Goal: Task Accomplishment & Management: Complete application form

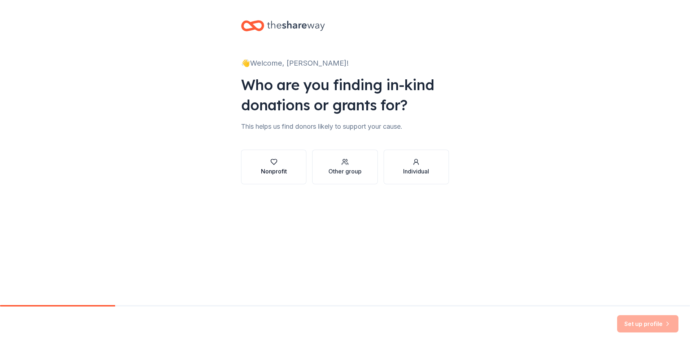
click at [277, 167] on div "Nonprofit" at bounding box center [274, 166] width 26 height 17
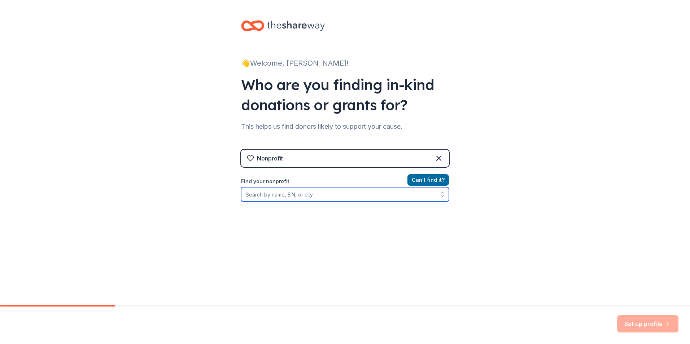
click at [294, 197] on input "Find your nonprofit" at bounding box center [345, 194] width 208 height 14
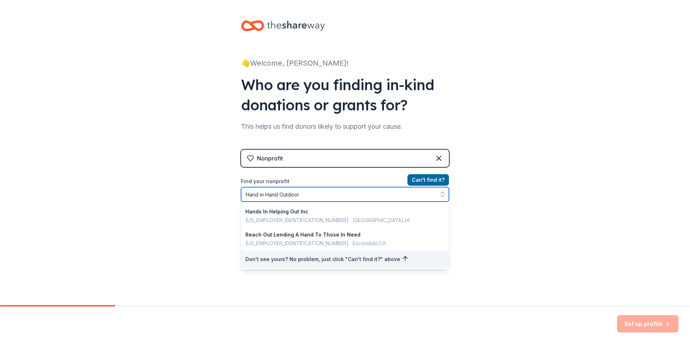
type input "Hand in Hand Outdoors"
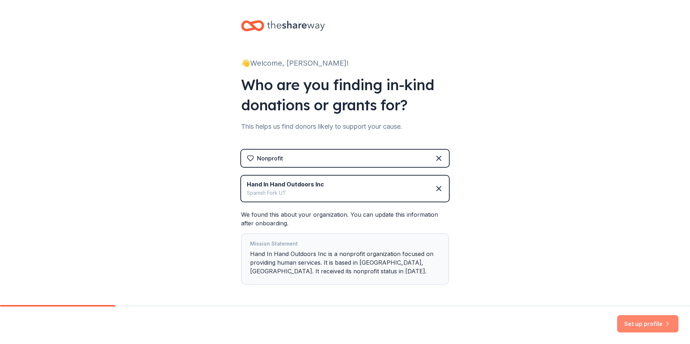
click at [641, 323] on button "Set up profile" at bounding box center [647, 323] width 61 height 17
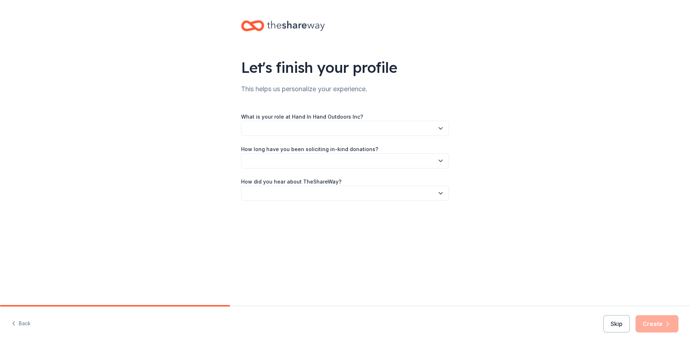
click at [441, 128] on icon "button" at bounding box center [441, 129] width 4 height 2
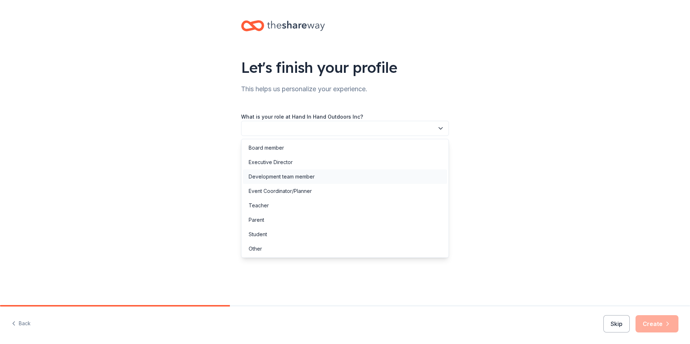
click at [277, 176] on div "Development team member" at bounding box center [282, 176] width 66 height 9
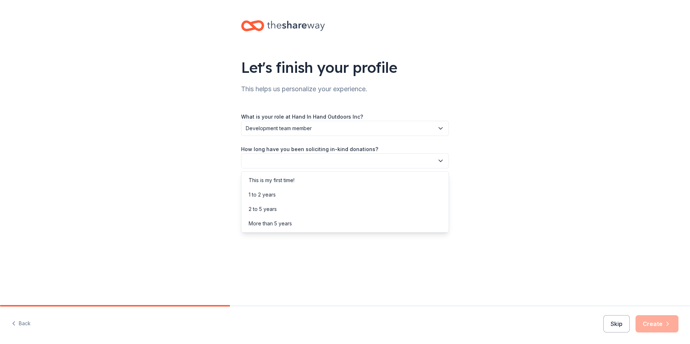
click at [280, 163] on button "button" at bounding box center [345, 160] width 208 height 15
click at [281, 183] on div "This is my first time!" at bounding box center [272, 180] width 46 height 9
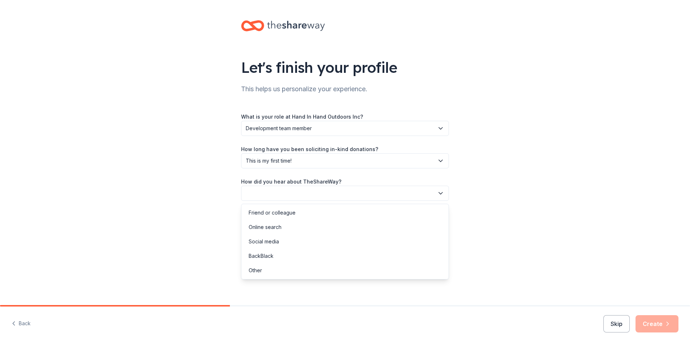
click at [300, 192] on button "button" at bounding box center [345, 193] width 208 height 15
click at [272, 228] on div "Online search" at bounding box center [265, 227] width 33 height 9
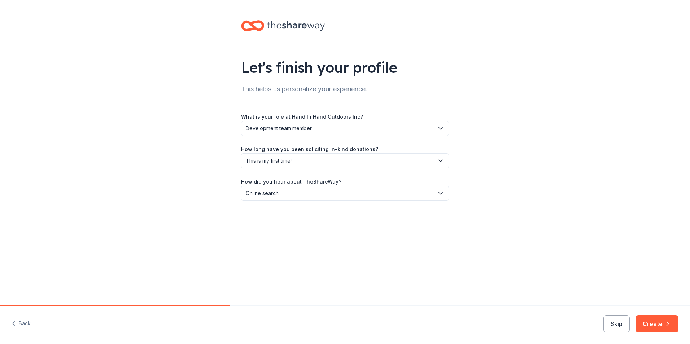
click at [318, 163] on span "This is my first time!" at bounding box center [340, 161] width 188 height 9
click at [319, 164] on span "This is my first time!" at bounding box center [340, 161] width 188 height 9
click at [654, 327] on button "Create" at bounding box center [656, 323] width 43 height 17
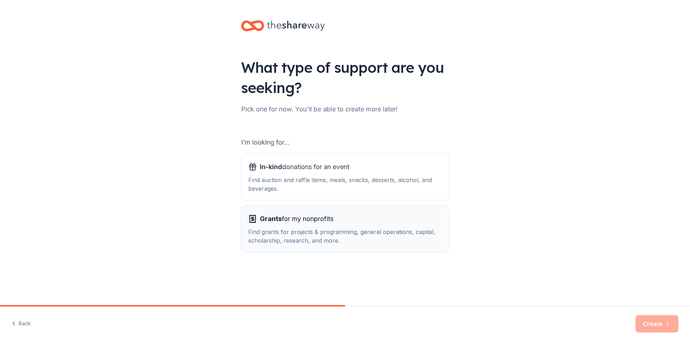
click at [324, 227] on div "Grants for my nonprofits Find grants for projects & programming, general operat…" at bounding box center [344, 229] width 193 height 32
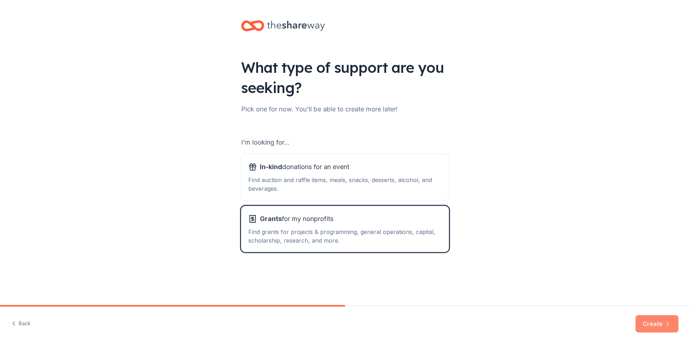
click at [658, 324] on button "Create" at bounding box center [656, 323] width 43 height 17
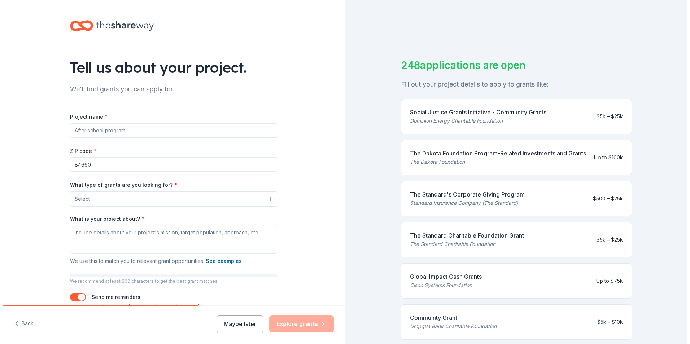
scroll to position [36, 0]
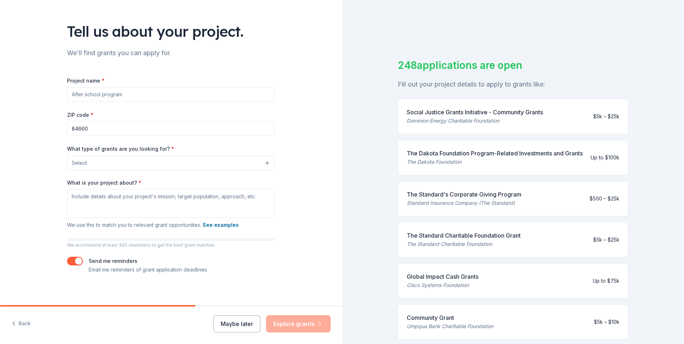
click at [99, 98] on input "Project name *" at bounding box center [171, 94] width 208 height 14
type input "American Heroes Project"
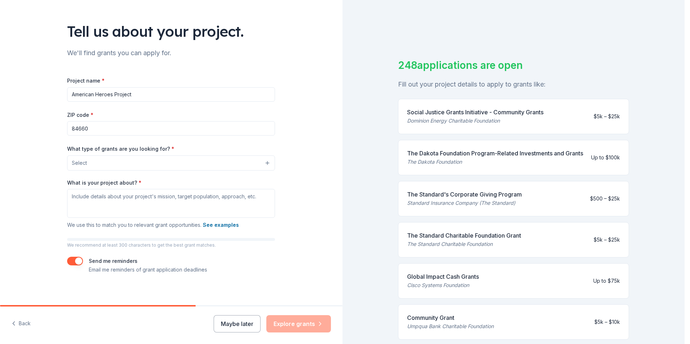
click at [93, 167] on button "Select" at bounding box center [171, 162] width 208 height 15
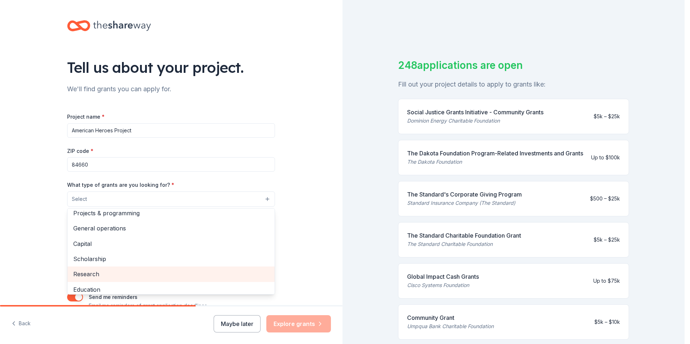
scroll to position [0, 0]
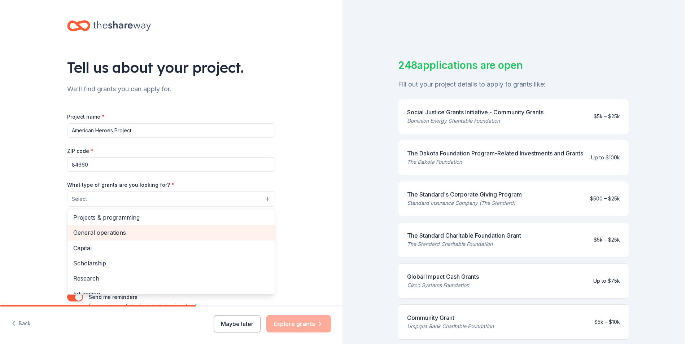
click at [117, 236] on span "General operations" at bounding box center [171, 232] width 196 height 9
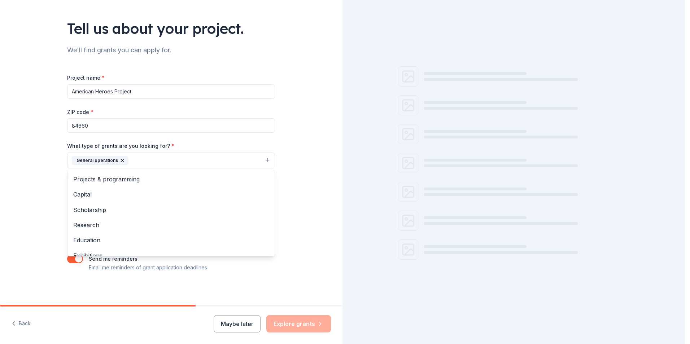
scroll to position [40, 0]
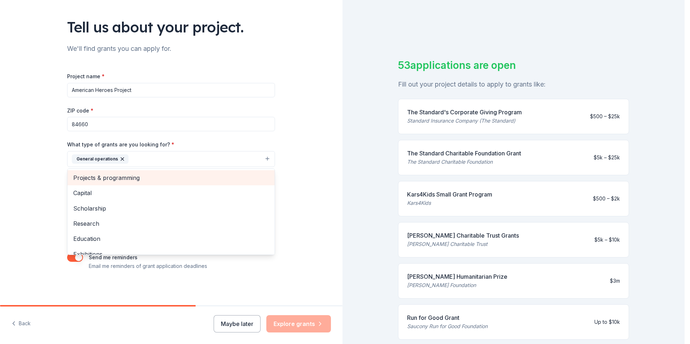
click at [115, 179] on span "Projects & programming" at bounding box center [171, 177] width 196 height 9
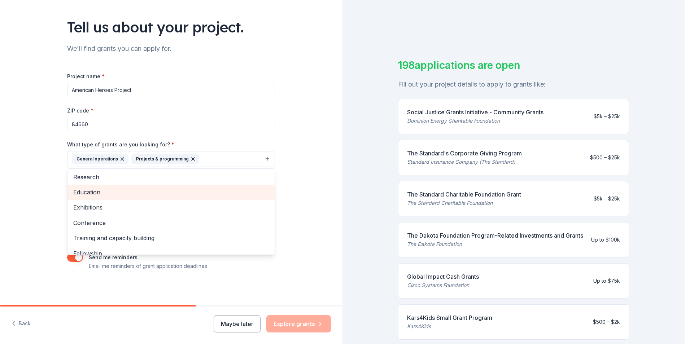
scroll to position [54, 0]
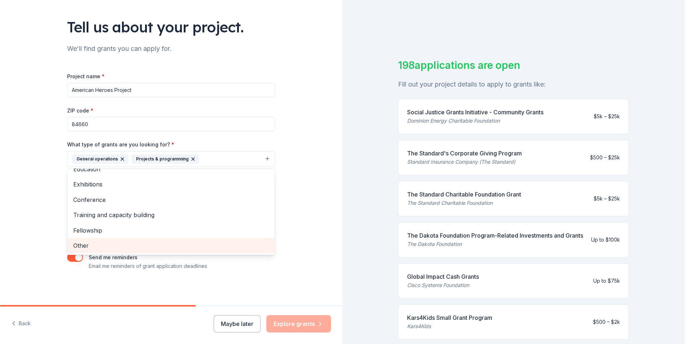
click at [92, 243] on span "Other" at bounding box center [171, 245] width 196 height 9
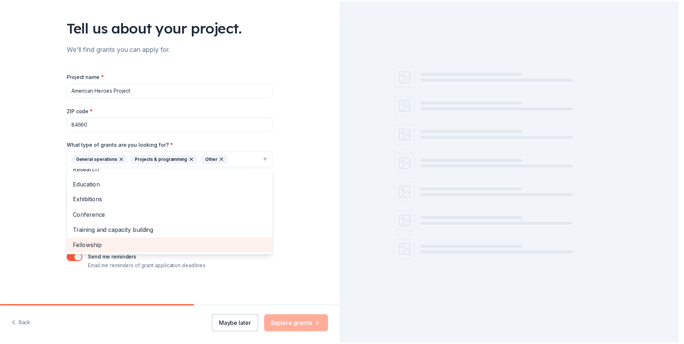
scroll to position [39, 0]
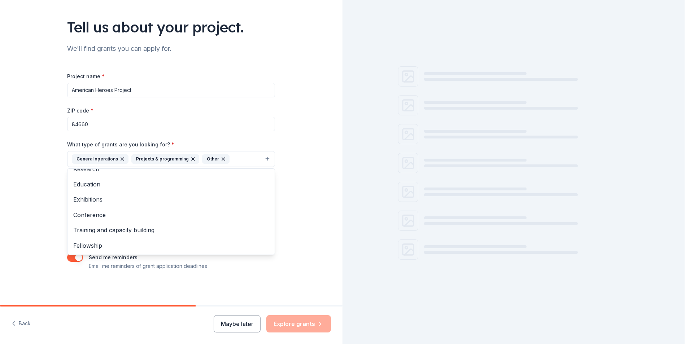
click at [45, 201] on div "Tell us about your project. We'll find grants you can apply for. Project name *…" at bounding box center [171, 133] width 342 height 346
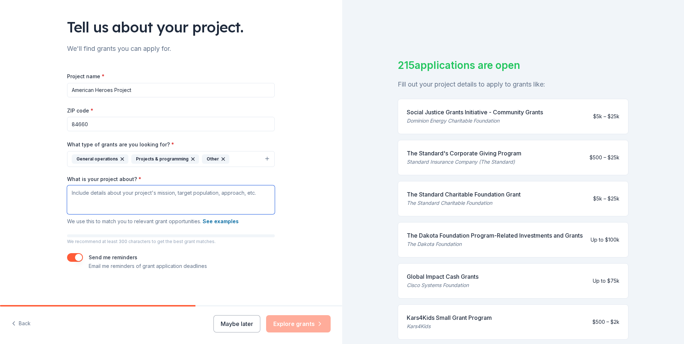
click at [83, 195] on textarea "What is your project about? *" at bounding box center [171, 199] width 208 height 29
paste textarea "This project is designed to provide meaningful outdoor opportunities for our na…"
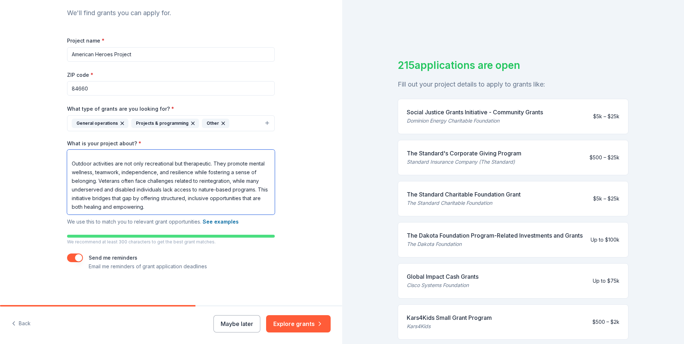
scroll to position [76, 0]
type textarea "This project is designed to provide meaningful outdoor opportunities for our na…"
click at [291, 325] on button "Explore grants" at bounding box center [298, 323] width 65 height 17
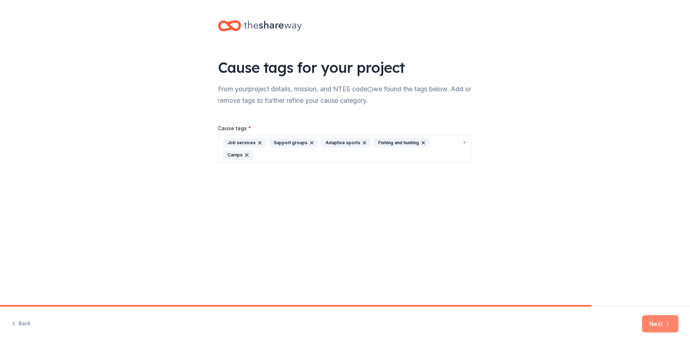
click at [662, 324] on button "Next" at bounding box center [660, 323] width 36 height 17
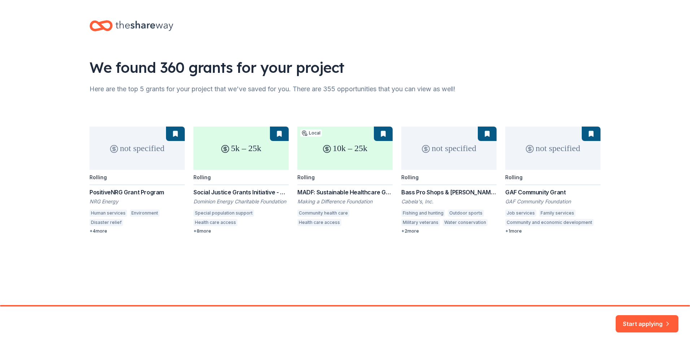
click at [98, 231] on div "not specified Rolling PositiveNRG Grant Program NRG Energy Human services Envir…" at bounding box center [344, 181] width 511 height 108
drag, startPoint x: 593, startPoint y: 134, endPoint x: 584, endPoint y: 156, distance: 24.1
click at [593, 135] on div "not specified Rolling PositiveNRG Grant Program NRG Energy Human services Envir…" at bounding box center [344, 181] width 511 height 108
click at [525, 210] on div "not specified Rolling PositiveNRG Grant Program NRG Energy Human services Envir…" at bounding box center [344, 181] width 511 height 108
click at [647, 326] on button "Start applying" at bounding box center [646, 319] width 63 height 17
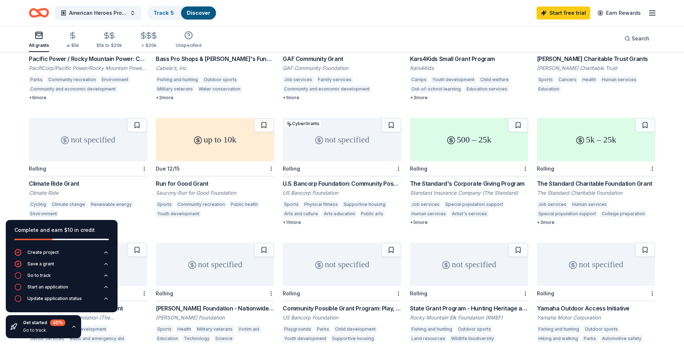
scroll to position [253, 0]
